Goal: Information Seeking & Learning: Learn about a topic

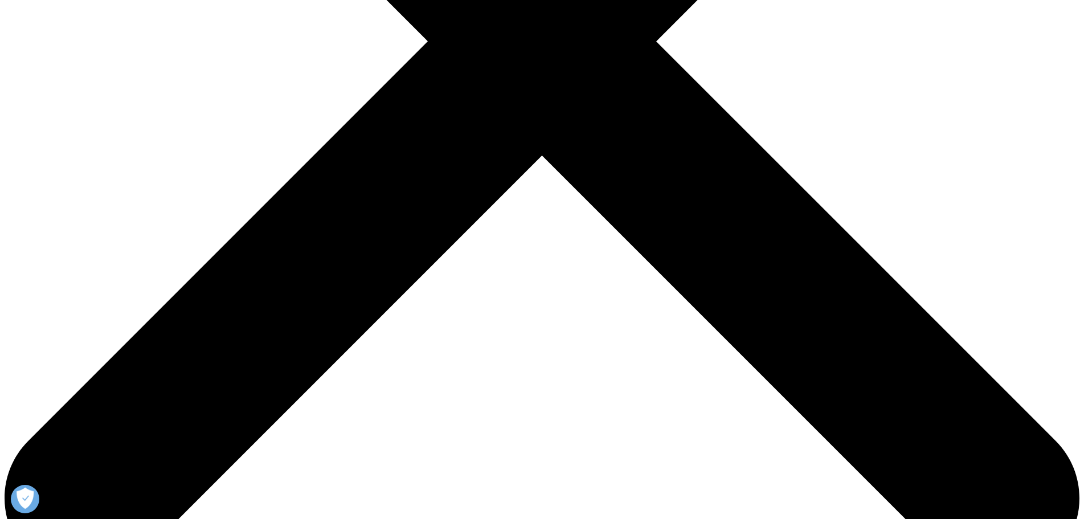
scroll to position [456, 0]
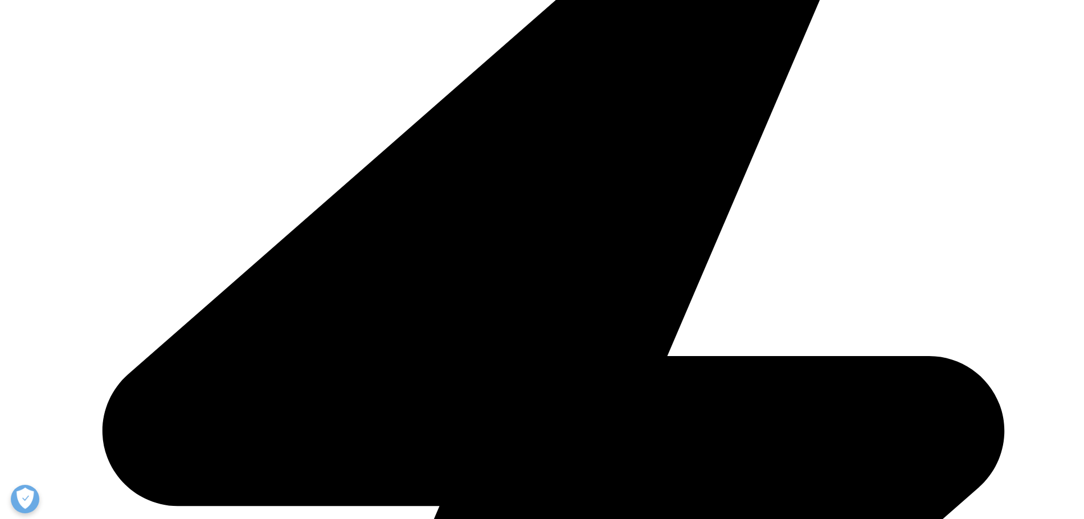
drag, startPoint x: 347, startPoint y: 277, endPoint x: 207, endPoint y: 132, distance: 201.0
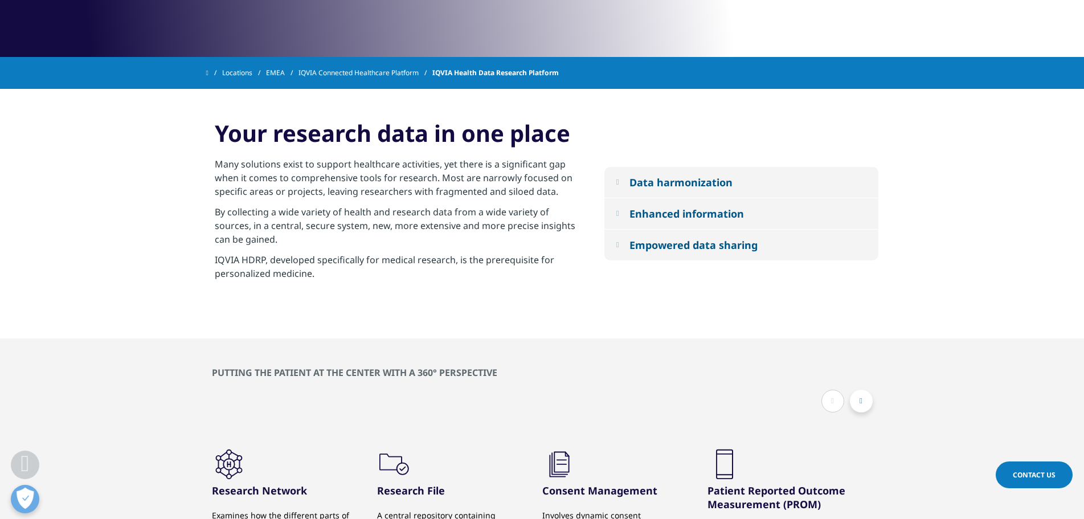
click at [207, 132] on div "Your research data in one place Many solutions exist to support healthcare acti…" at bounding box center [396, 213] width 381 height 193
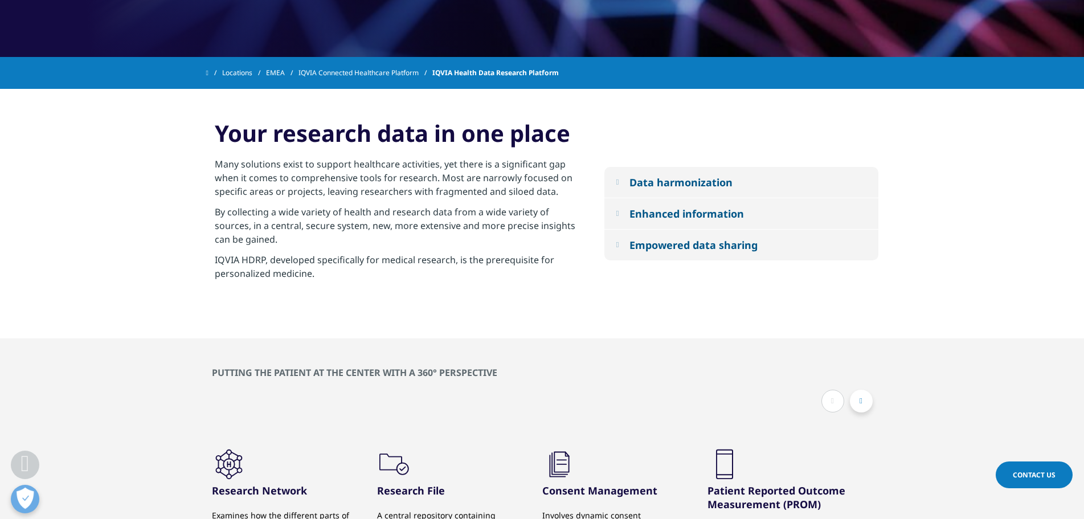
click at [205, 134] on section "Data harmonization Aggregates and harmonizes available clinical data from prima…" at bounding box center [542, 213] width 1084 height 249
click at [312, 138] on h2 "Your research data in one place" at bounding box center [392, 137] width 355 height 40
click at [423, 136] on h2 "Your research data in one place" at bounding box center [392, 137] width 355 height 40
drag, startPoint x: 270, startPoint y: 128, endPoint x: 459, endPoint y: 127, distance: 189.1
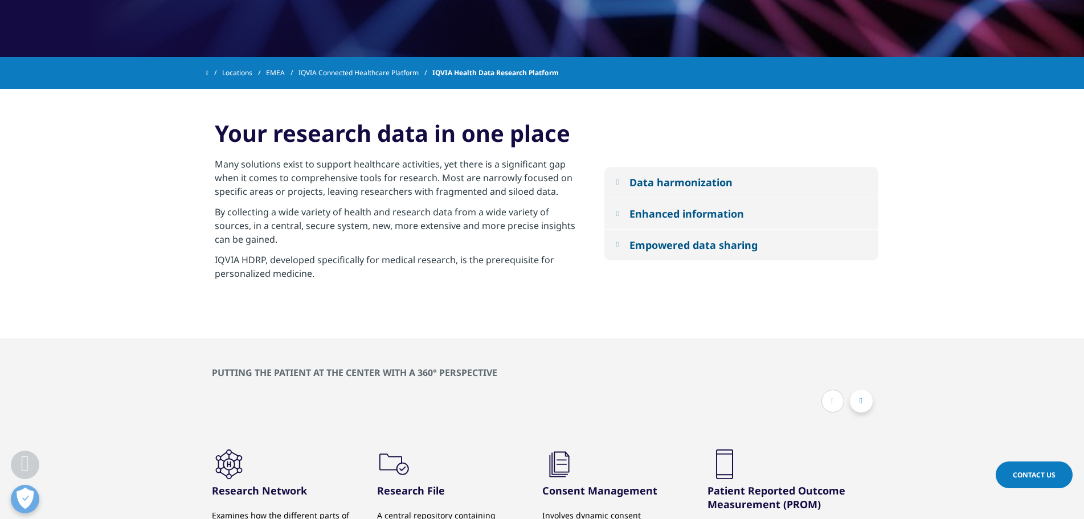
click at [459, 127] on h2 "Your research data in one place" at bounding box center [392, 137] width 355 height 40
